Goal: Navigation & Orientation: Find specific page/section

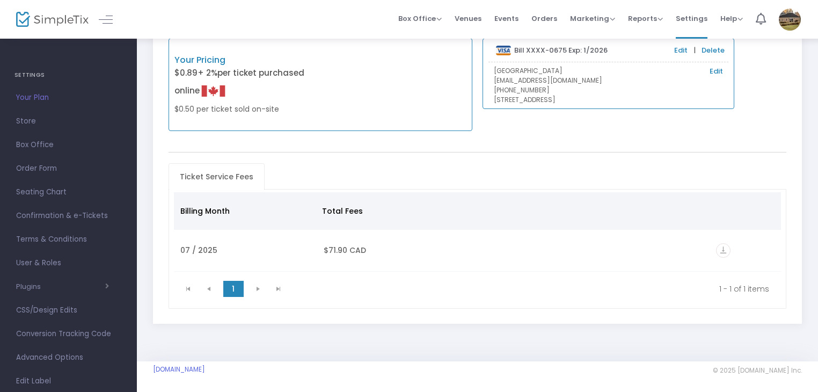
scroll to position [67, 0]
click at [208, 289] on kendo-pager-prev-buttons at bounding box center [198, 288] width 41 height 16
click at [203, 280] on kendo-pager-prev-buttons at bounding box center [198, 288] width 41 height 16
click at [260, 286] on kendo-pager-next-buttons at bounding box center [268, 288] width 41 height 16
click at [259, 286] on kendo-pager-next-buttons at bounding box center [268, 288] width 41 height 16
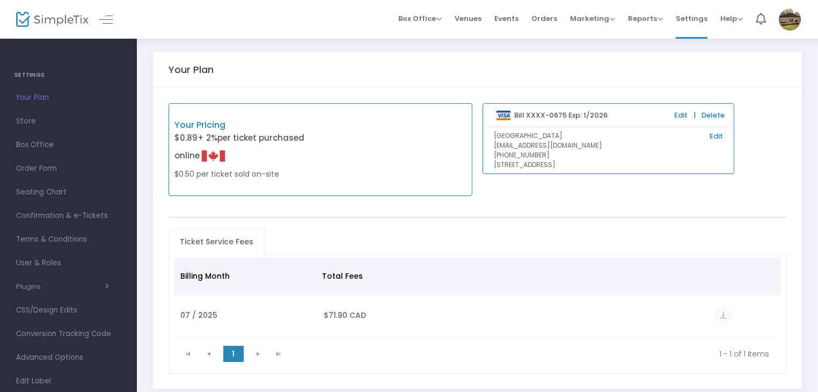
scroll to position [0, 0]
click at [557, 20] on span "Orders" at bounding box center [544, 18] width 26 height 27
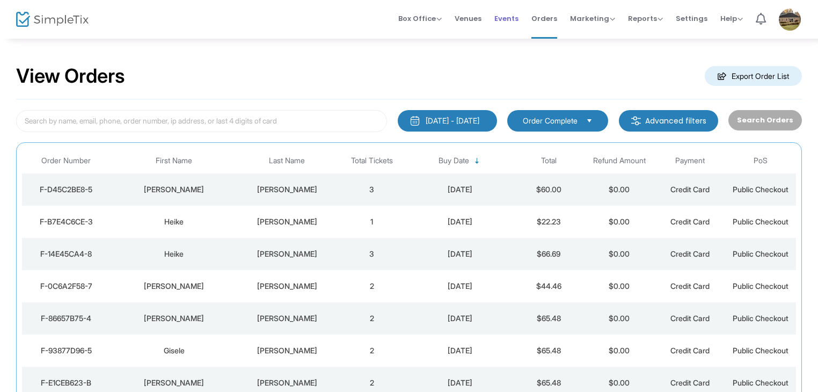
click at [510, 18] on span "Events" at bounding box center [506, 18] width 24 height 27
